Goal: Download file/media

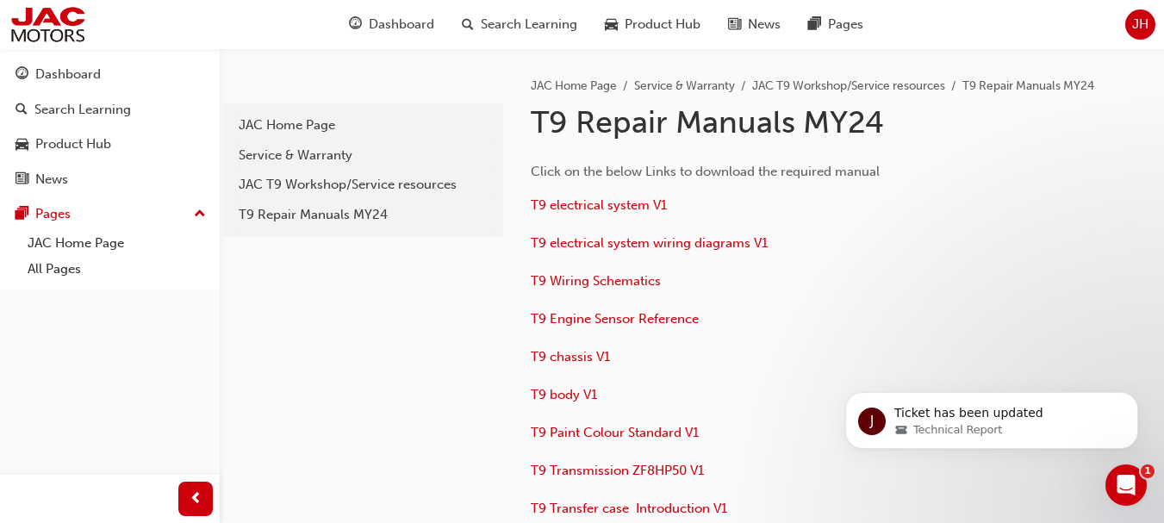
click at [1141, 488] on div "Open Intercom Messenger" at bounding box center [1126, 485] width 57 height 57
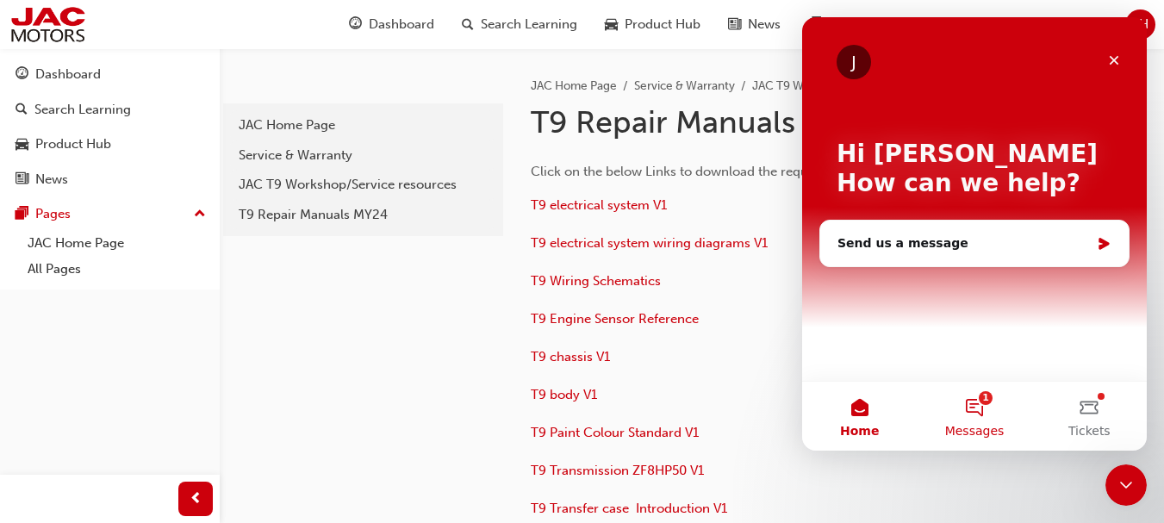
click at [980, 426] on span "Messages" at bounding box center [974, 431] width 59 height 12
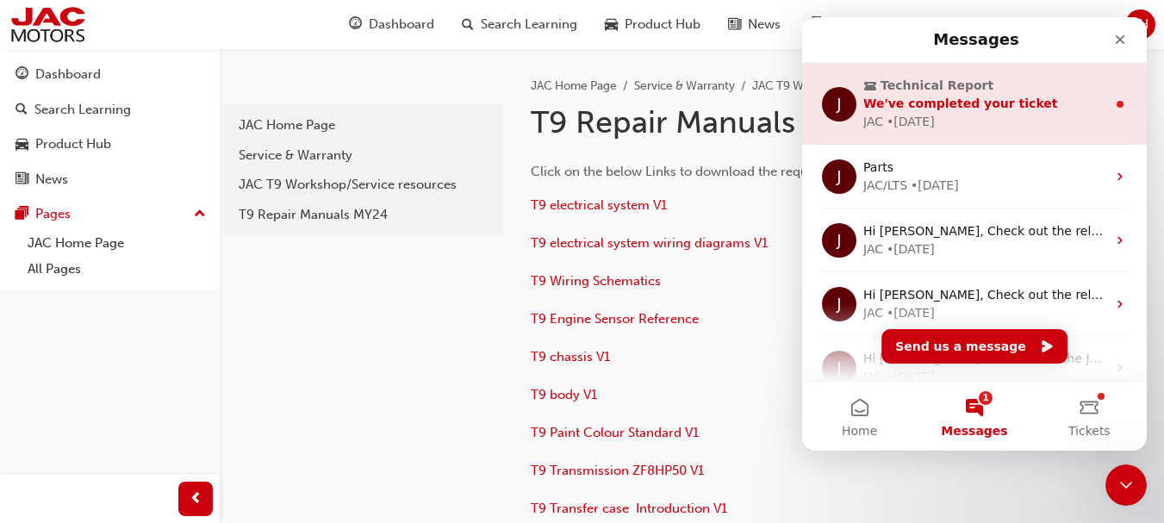
click at [980, 113] on div "JAC • 1w ago" at bounding box center [984, 122] width 243 height 18
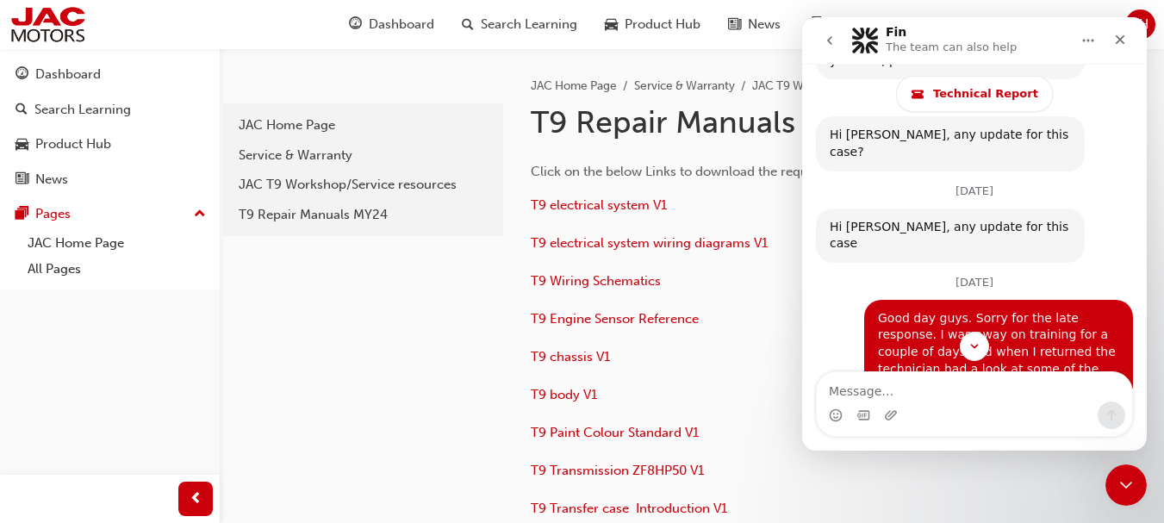
scroll to position [6001, 0]
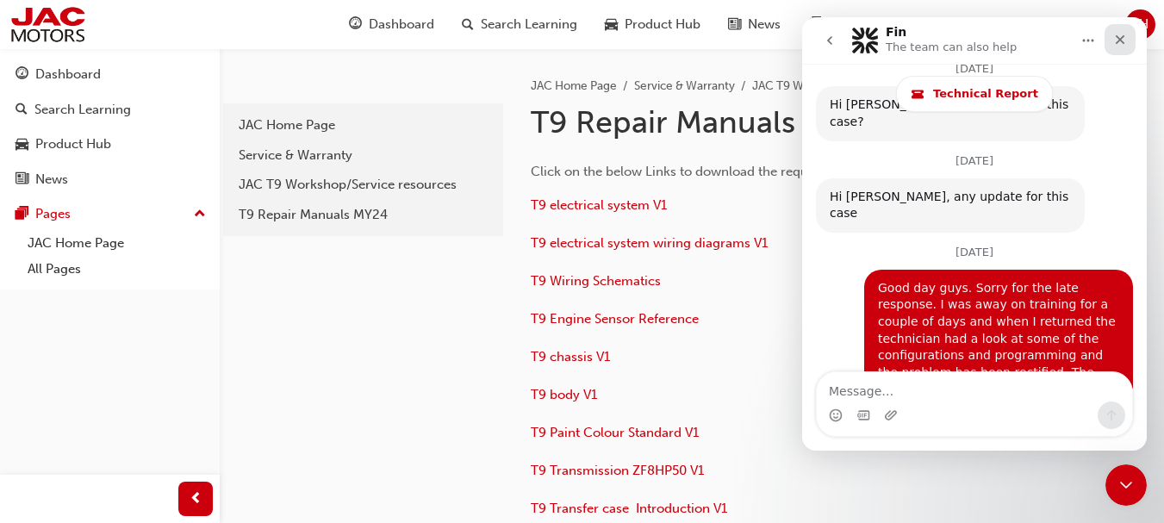
click at [1117, 40] on icon "Close" at bounding box center [1120, 40] width 14 height 14
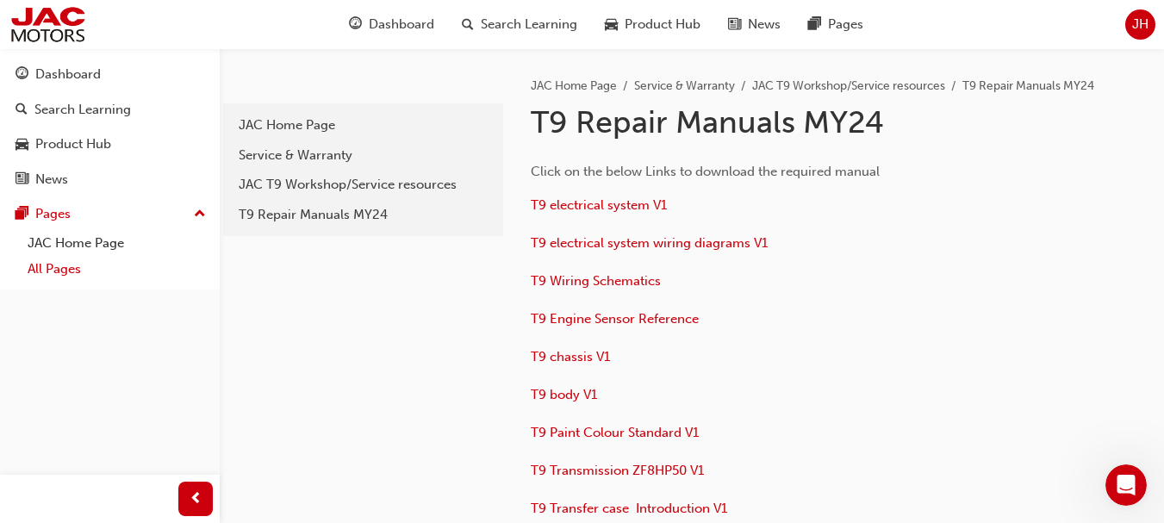
click at [42, 272] on link "All Pages" at bounding box center [117, 269] width 192 height 27
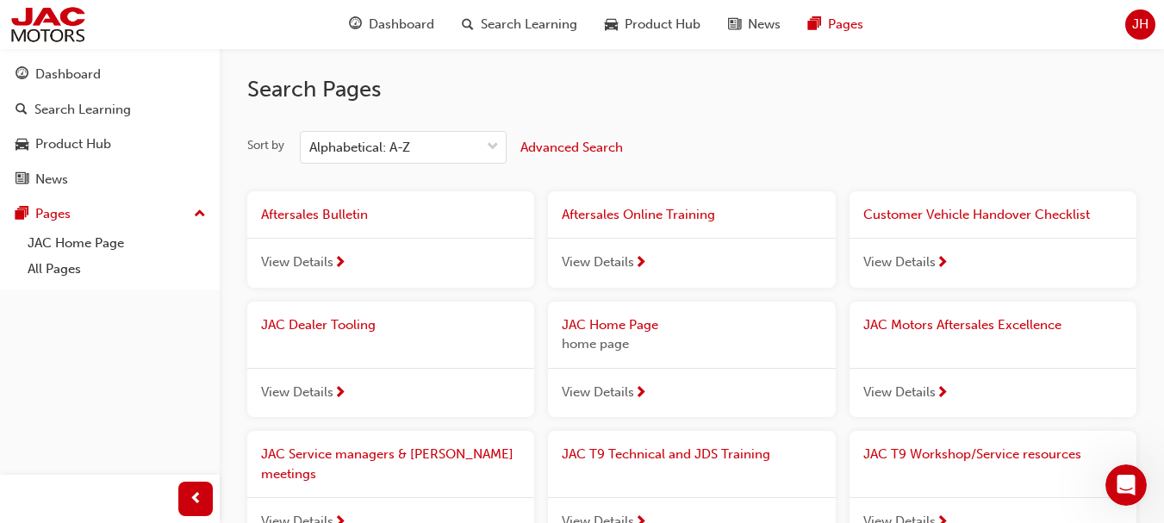
click at [342, 260] on span "next-icon" at bounding box center [339, 264] width 13 height 16
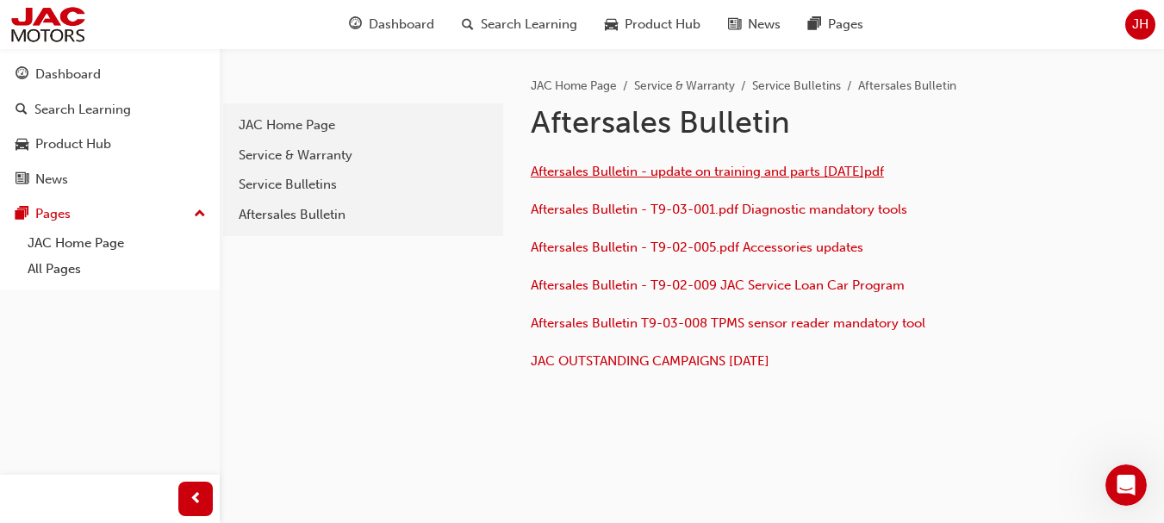
click at [714, 175] on span "Aftersales Bulletin - update on training and parts 30th Aug.pdf" at bounding box center [707, 172] width 353 height 16
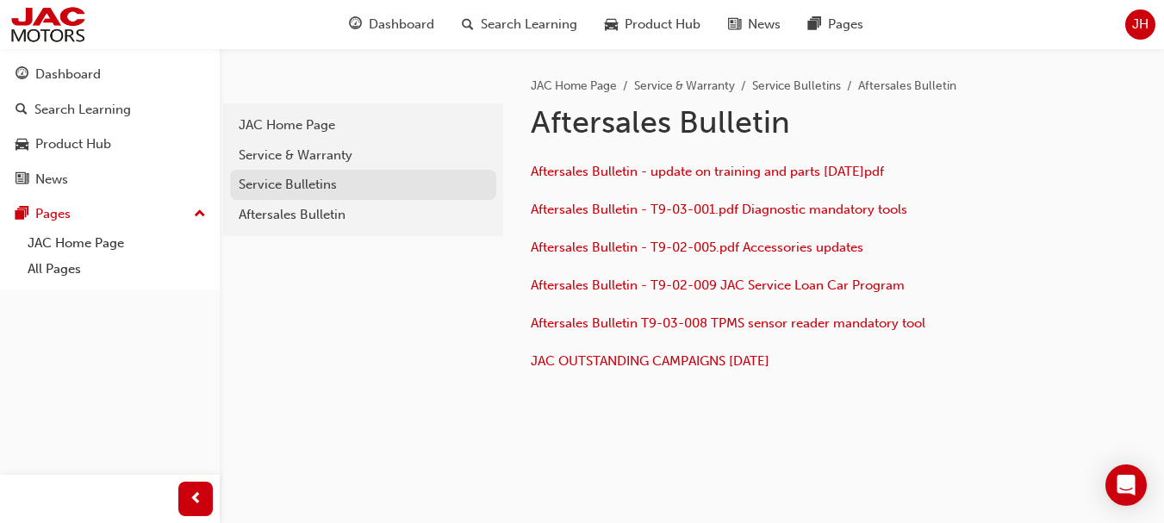
click at [302, 187] on div "Service Bulletins" at bounding box center [363, 185] width 249 height 20
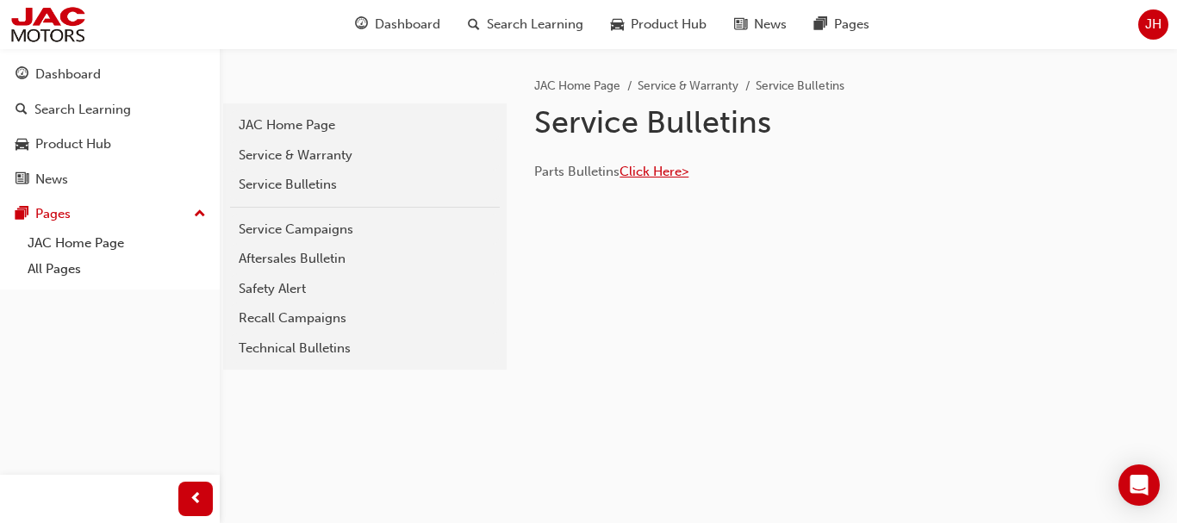
click at [647, 171] on span "Click Here>" at bounding box center [653, 172] width 69 height 16
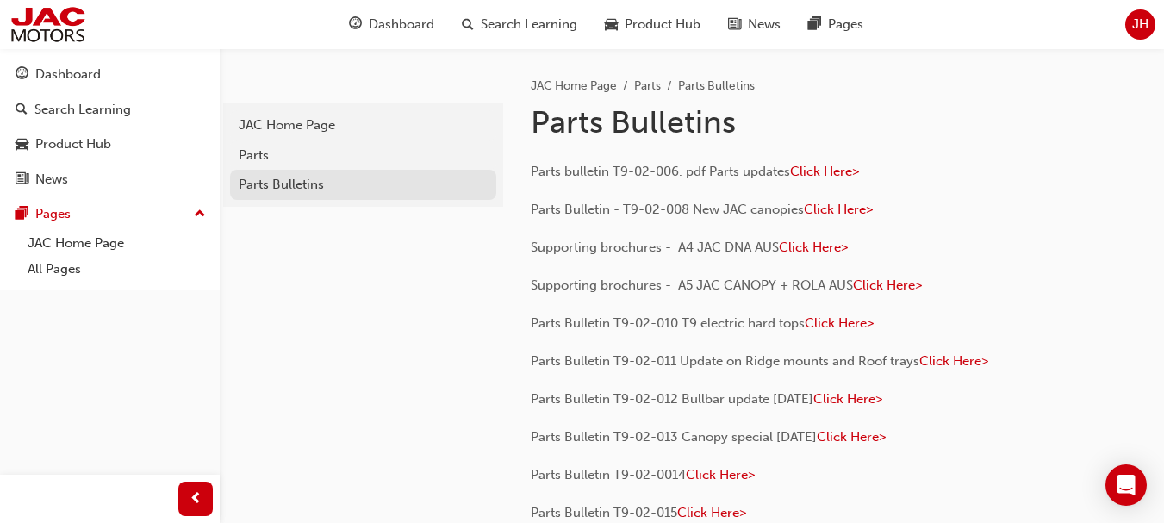
click at [339, 182] on div "Parts Bulletins" at bounding box center [363, 185] width 249 height 20
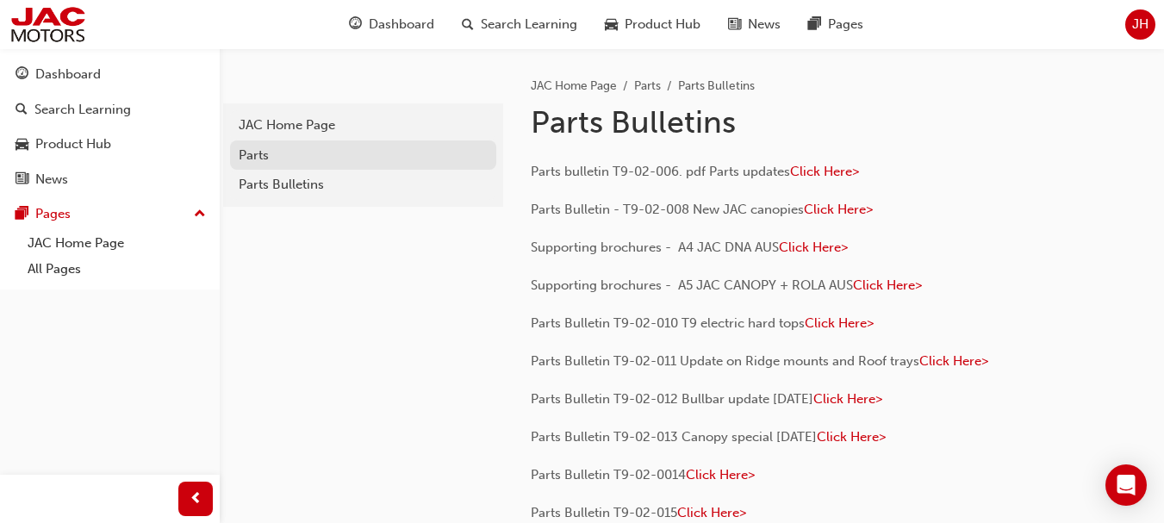
click at [302, 152] on div "Parts" at bounding box center [363, 156] width 249 height 20
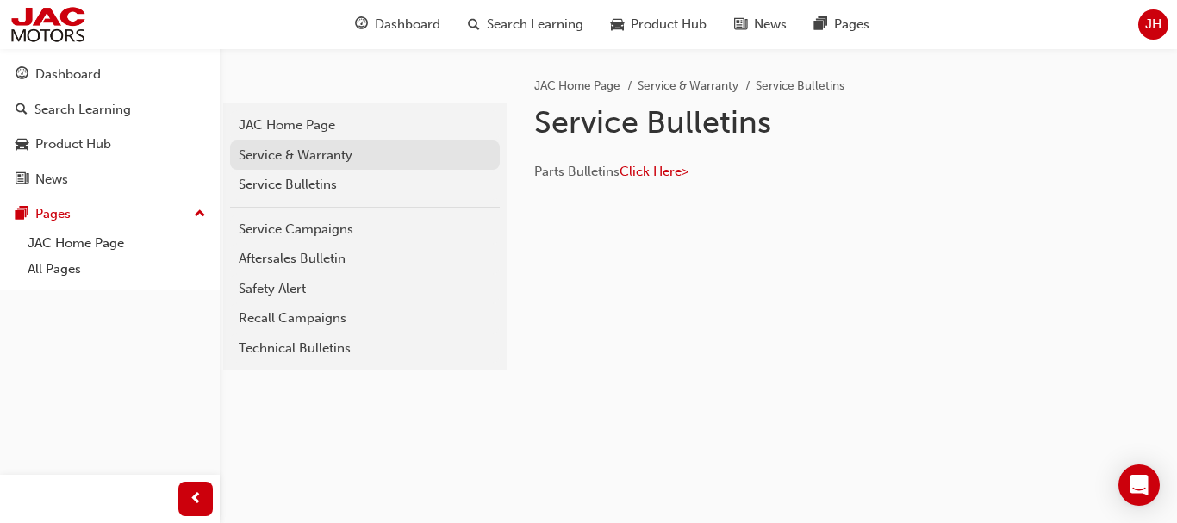
click at [422, 149] on div "Service & Warranty" at bounding box center [365, 156] width 252 height 20
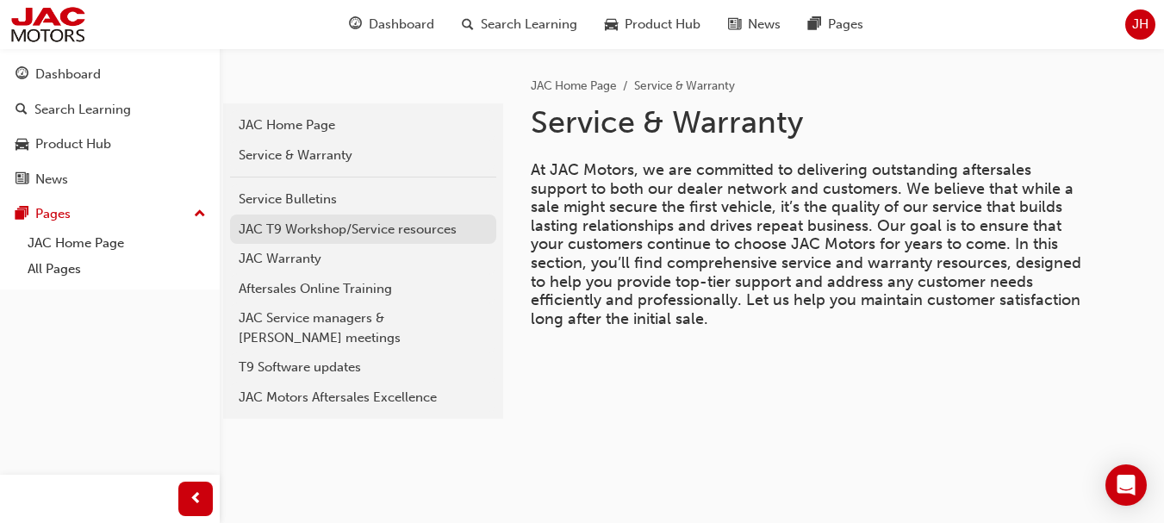
click at [349, 232] on div "JAC T9 Workshop/Service resources" at bounding box center [363, 230] width 249 height 20
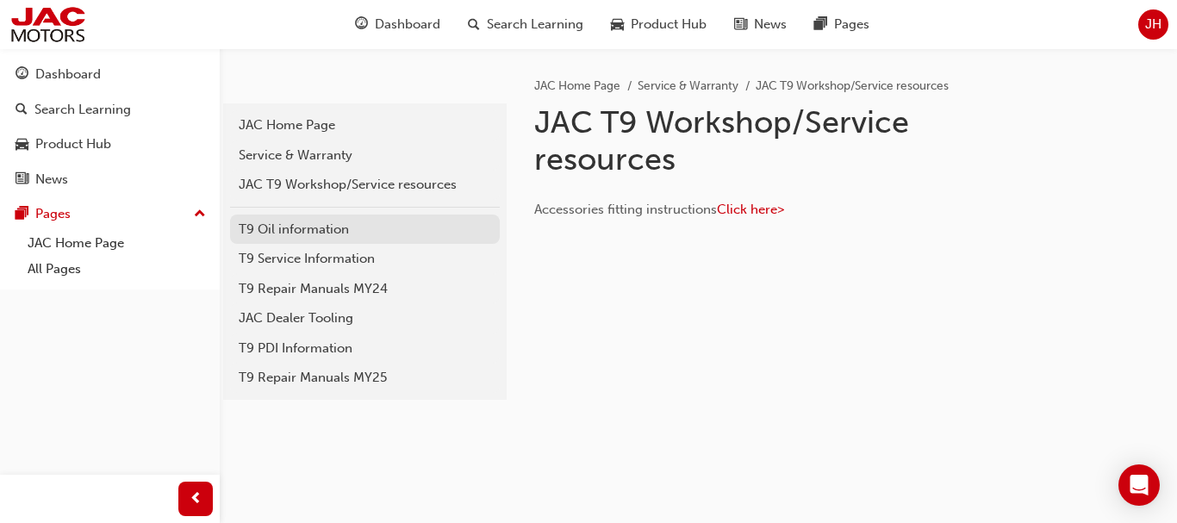
click at [349, 236] on div "T9 Oil information" at bounding box center [365, 230] width 252 height 20
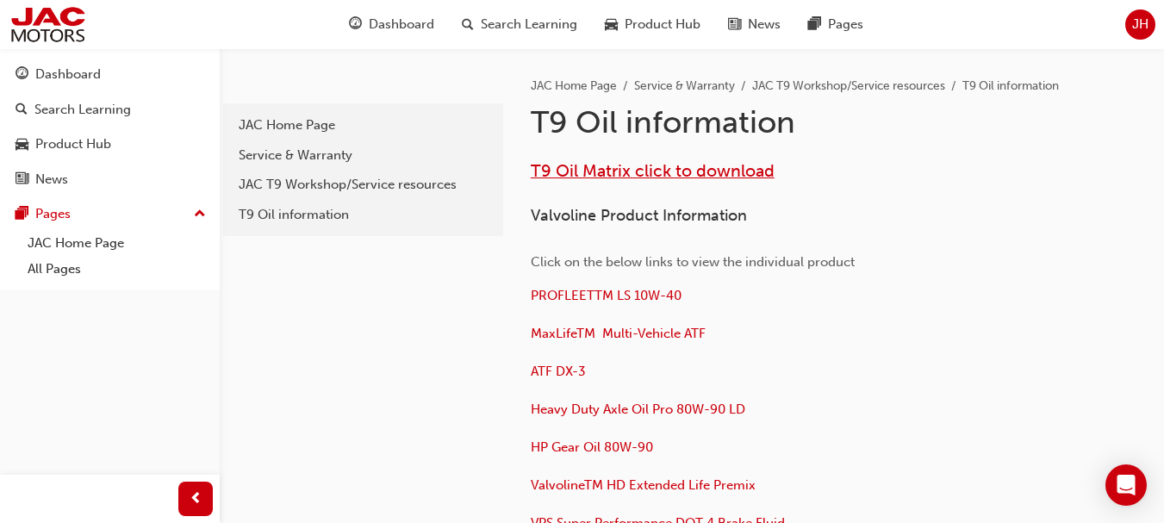
click at [638, 173] on span "T9 Oil Matrix click to download" at bounding box center [653, 171] width 244 height 20
click at [600, 169] on span "T9 Oil Matrix click to download" at bounding box center [653, 171] width 244 height 20
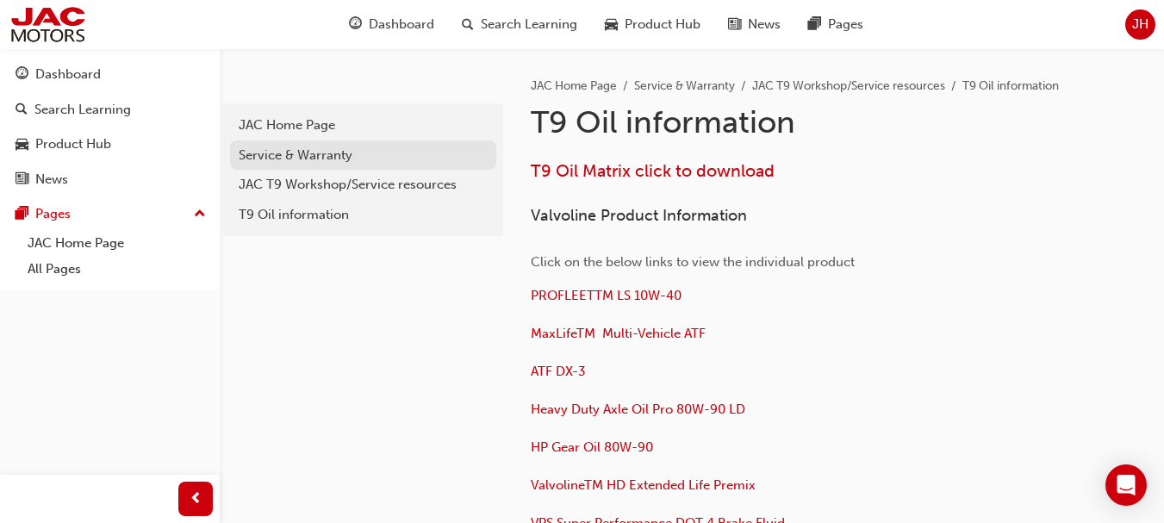
click at [330, 150] on div "Service & Warranty" at bounding box center [363, 156] width 249 height 20
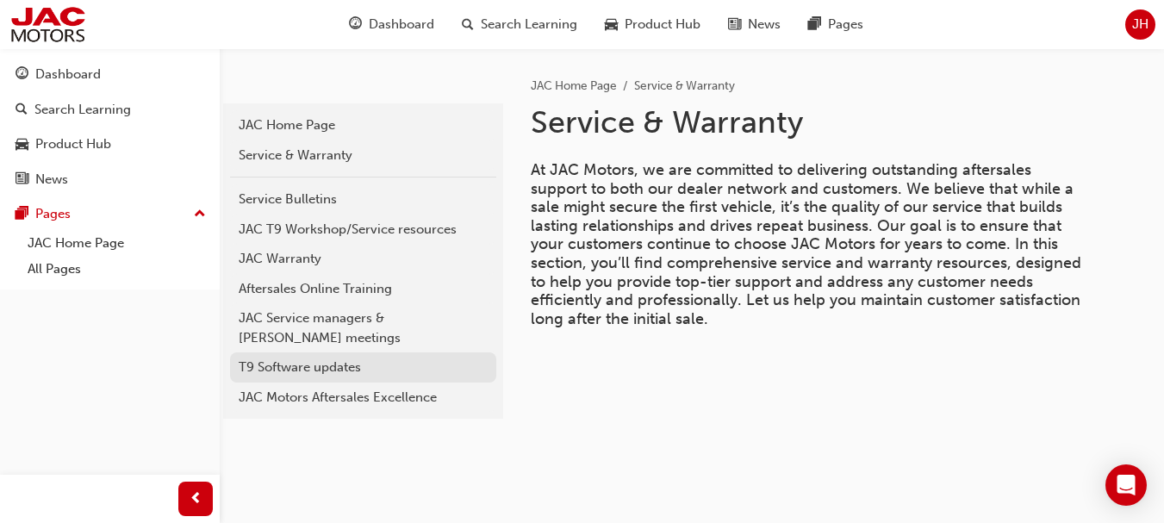
drag, startPoint x: 332, startPoint y: 376, endPoint x: 320, endPoint y: 377, distance: 12.1
click at [331, 376] on div "T9 Software updates" at bounding box center [363, 368] width 249 height 20
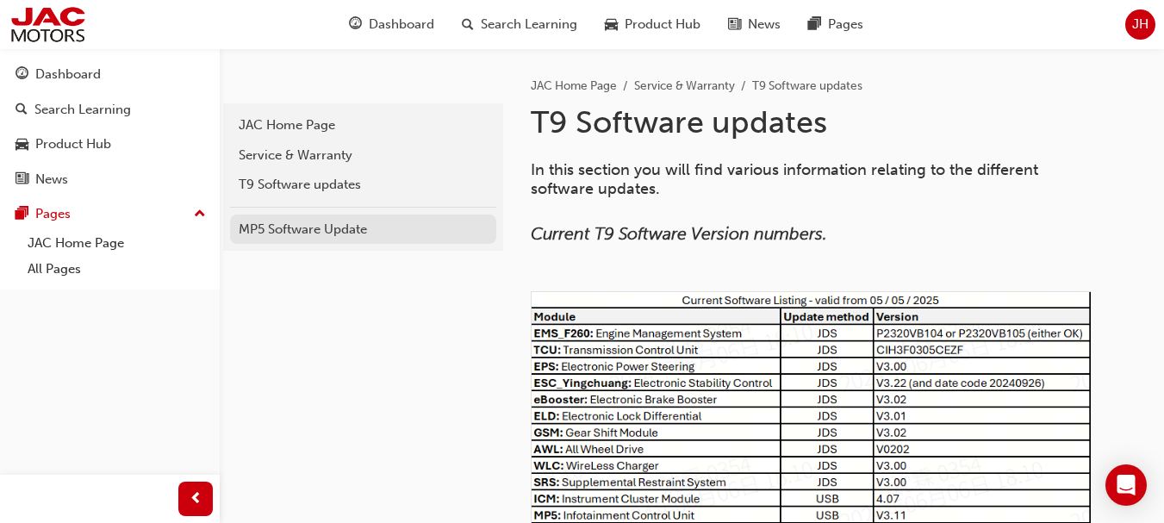
click at [298, 227] on div "MP5 Software Update" at bounding box center [363, 230] width 249 height 20
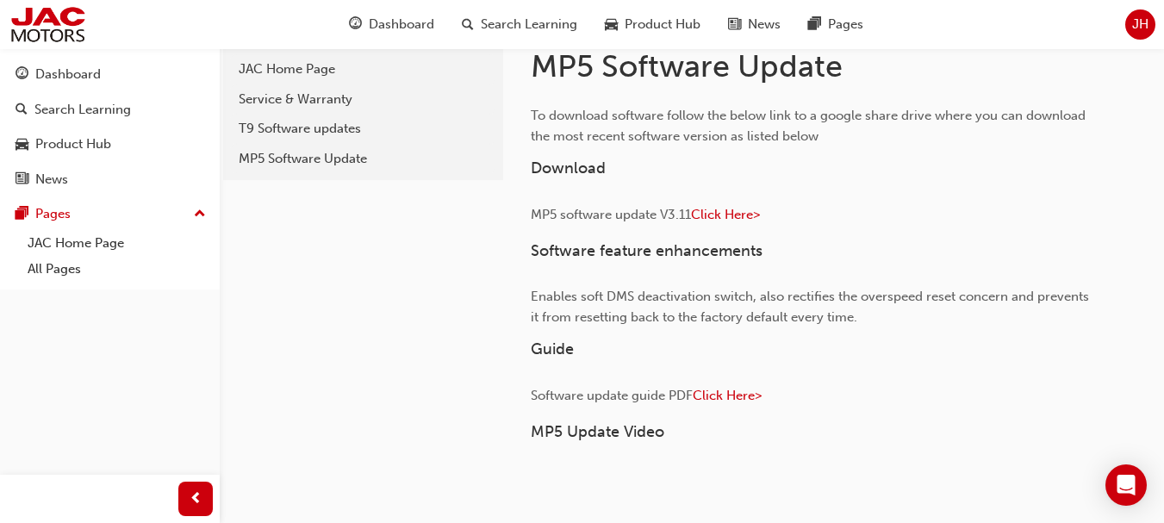
scroll to position [86, 0]
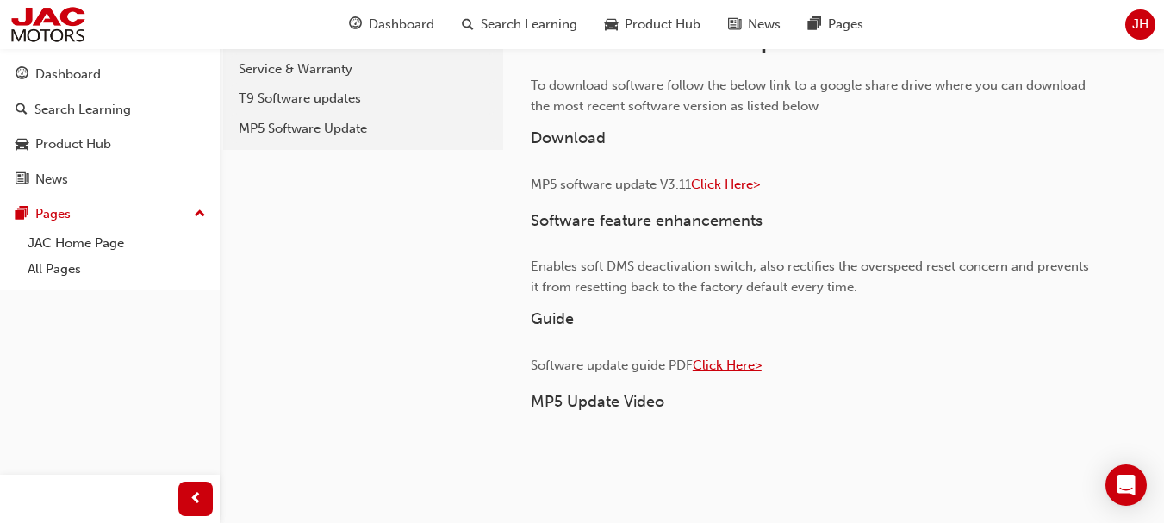
click at [734, 368] on span "Click Here>" at bounding box center [727, 366] width 69 height 16
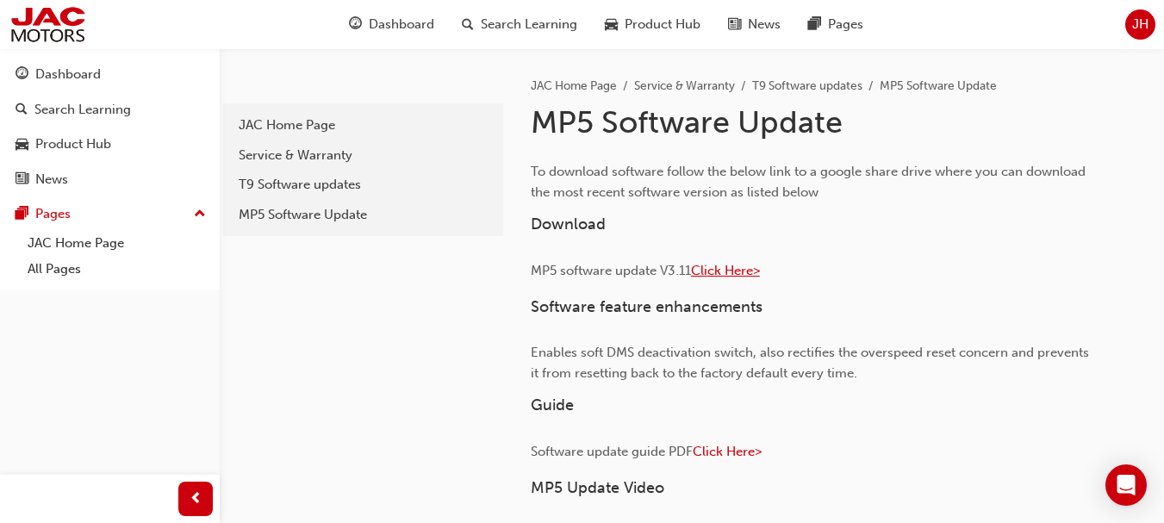
click at [716, 269] on span "Click Here>" at bounding box center [725, 271] width 69 height 16
click at [713, 274] on span "Click Here>" at bounding box center [725, 271] width 69 height 16
click at [394, 184] on div "T9 Software updates" at bounding box center [363, 185] width 249 height 20
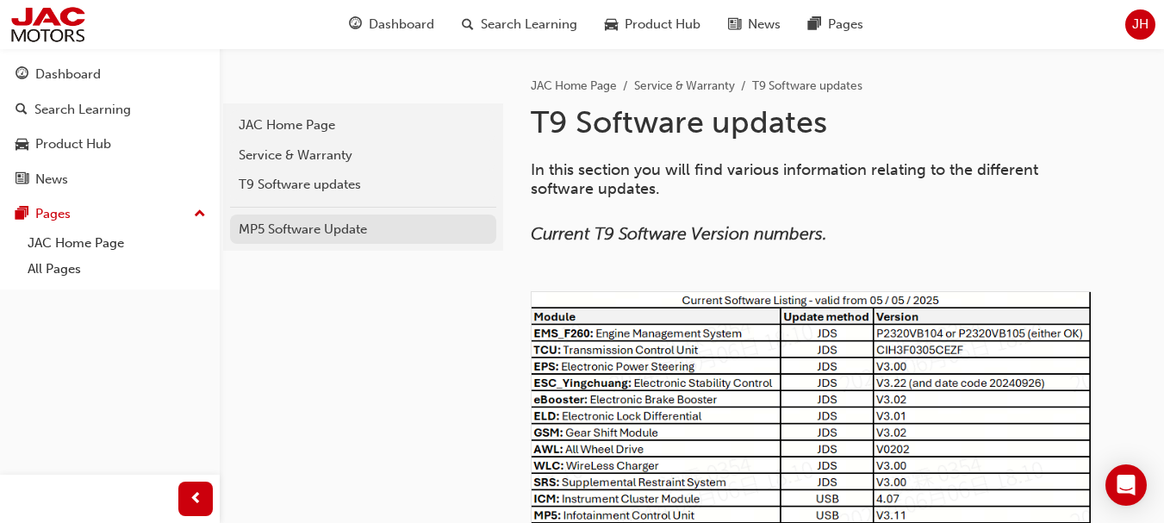
click at [342, 233] on div "MP5 Software Update" at bounding box center [363, 230] width 249 height 20
